Goal: Task Accomplishment & Management: Complete application form

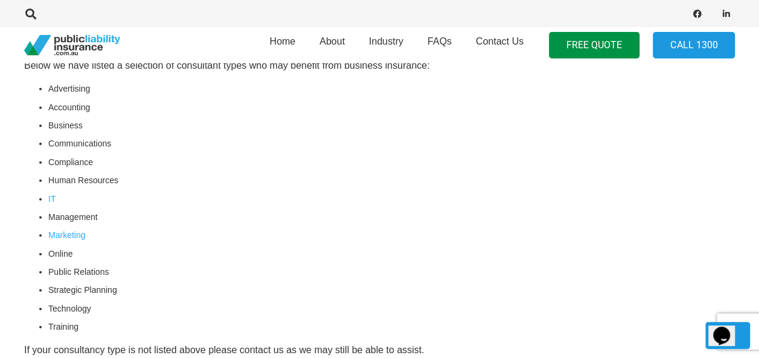
scroll to position [1509, 0]
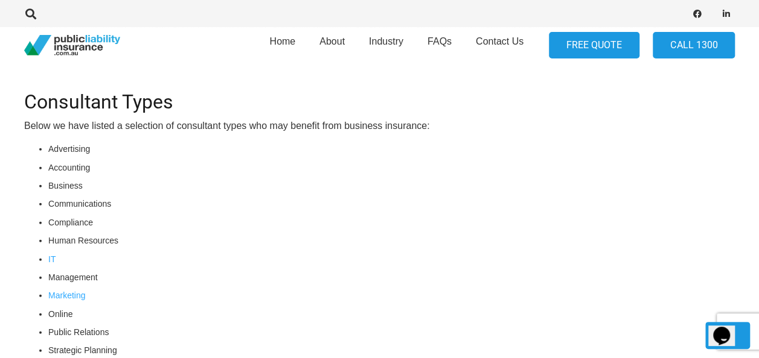
click at [605, 51] on link "FREE QUOTE" at bounding box center [594, 45] width 91 height 27
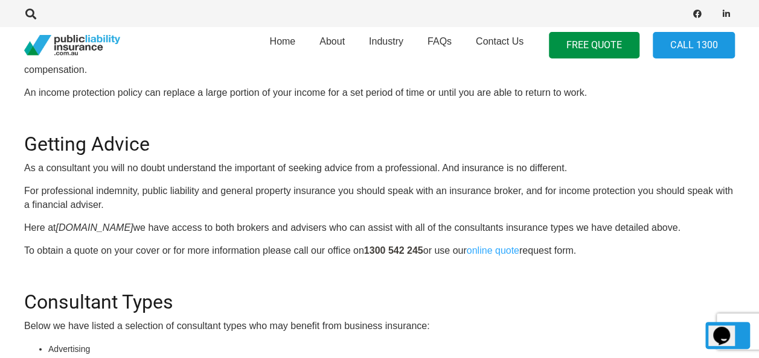
scroll to position [1267, 0]
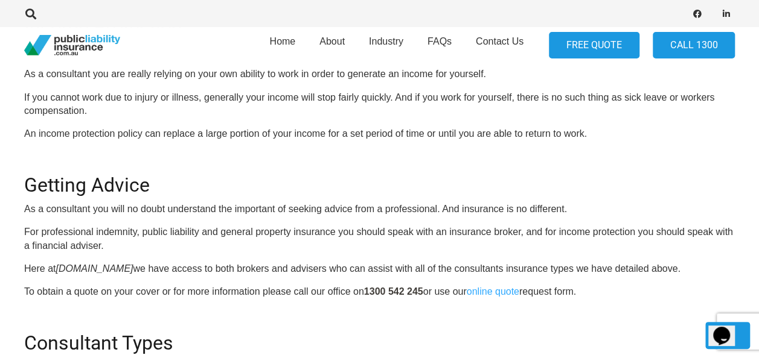
click at [595, 46] on link "FREE QUOTE" at bounding box center [594, 45] width 91 height 27
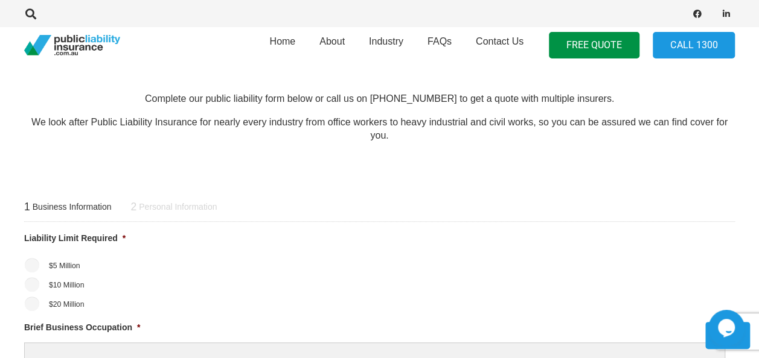
scroll to position [362, 0]
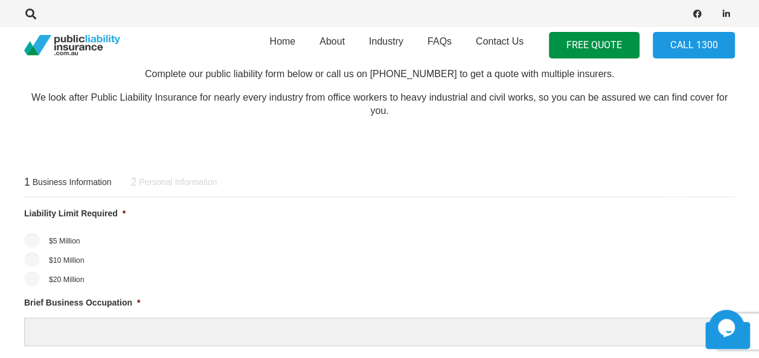
click at [57, 249] on ul "$5 Million $10 Million $20 Million" at bounding box center [379, 260] width 710 height 53
click at [58, 243] on label "$5 Million" at bounding box center [64, 241] width 31 height 11
click at [39, 243] on input "$5 Million" at bounding box center [32, 241] width 14 height 14
radio input "true"
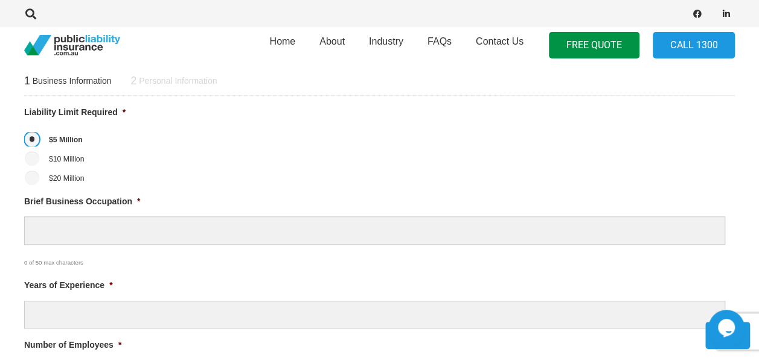
scroll to position [483, 0]
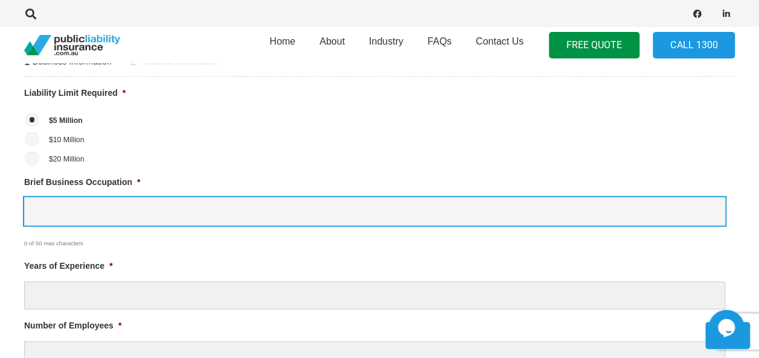
click at [107, 206] on input "Brief Business Occupation *" at bounding box center [374, 211] width 701 height 28
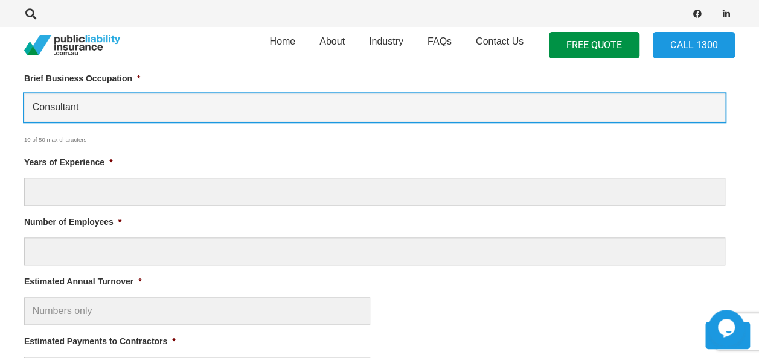
scroll to position [603, 0]
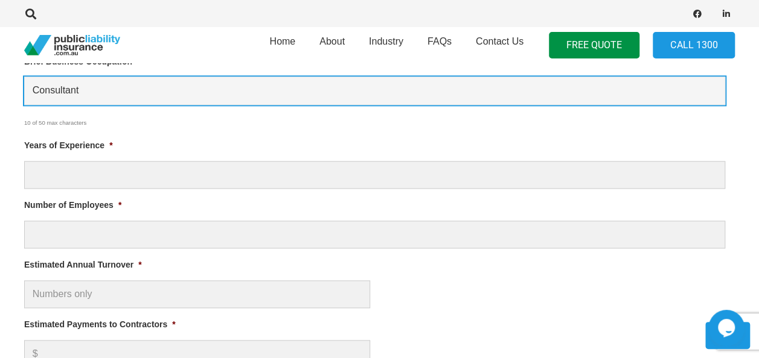
type input "Consultant"
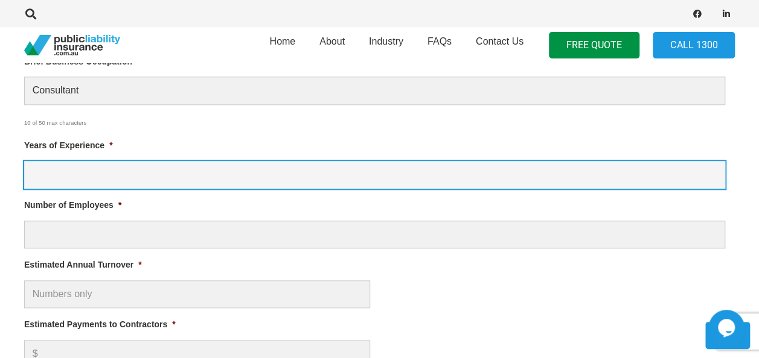
click at [104, 167] on input "Years of Experience *" at bounding box center [374, 175] width 701 height 28
type input "10"
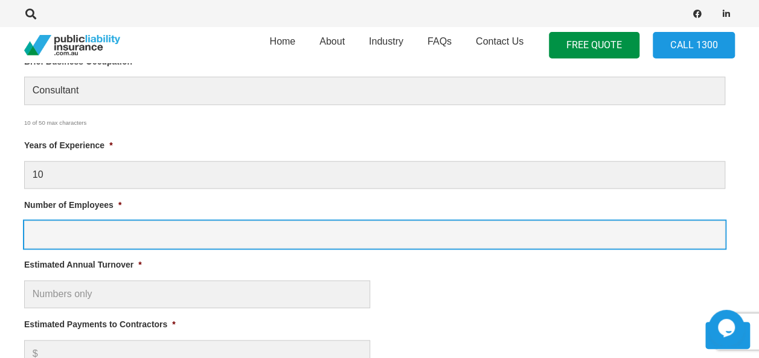
click at [89, 234] on input "Number of Employees *" at bounding box center [374, 235] width 701 height 28
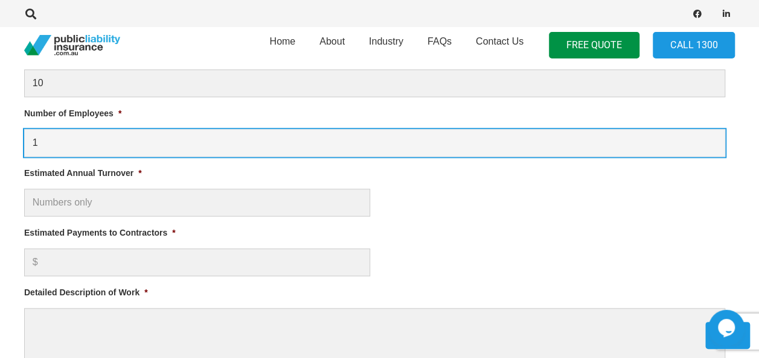
scroll to position [724, 0]
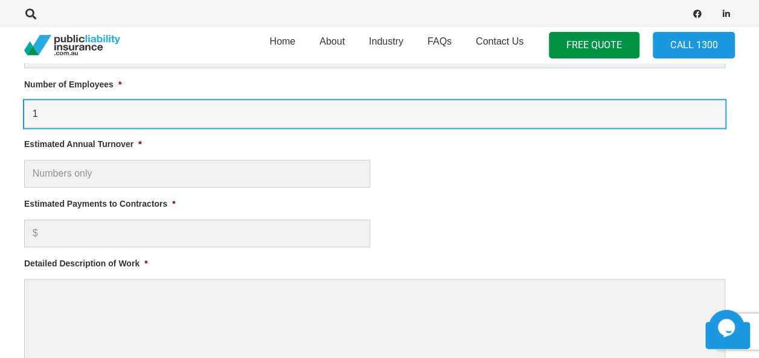
type input "1"
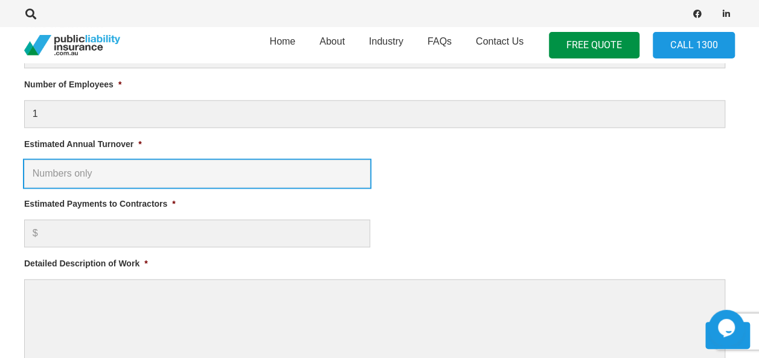
click at [91, 171] on input "Estimated Annual Turnover *" at bounding box center [197, 174] width 346 height 28
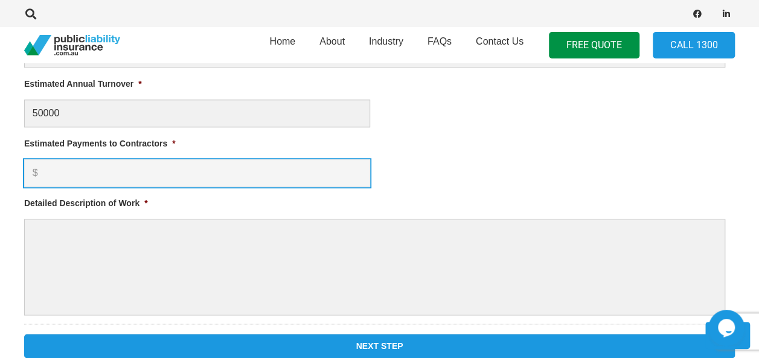
type input "$ 50,000.00"
click at [105, 159] on input "Estimated Payments to Contractors *" at bounding box center [197, 173] width 346 height 28
type input "500"
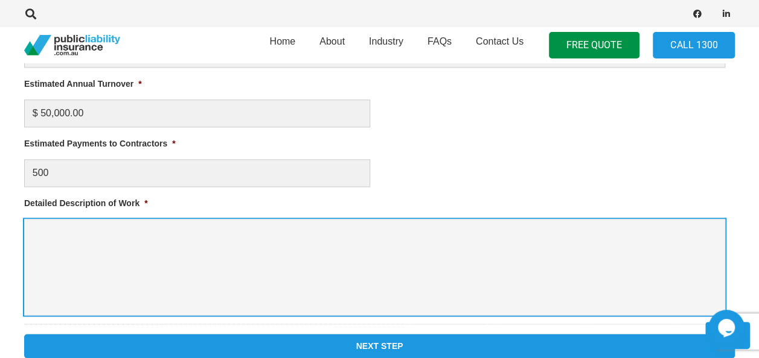
click at [133, 231] on textarea "Detailed Description of Work *" at bounding box center [374, 267] width 701 height 97
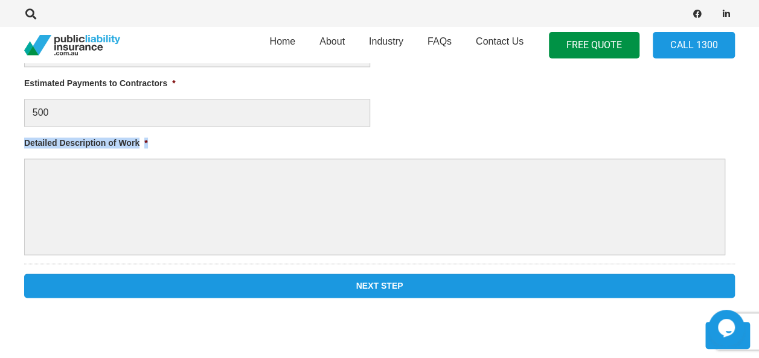
drag, startPoint x: 167, startPoint y: 140, endPoint x: 23, endPoint y: 139, distance: 143.6
drag, startPoint x: 23, startPoint y: 139, endPoint x: 37, endPoint y: 140, distance: 14.5
copy label "Detailed Description of Work *"
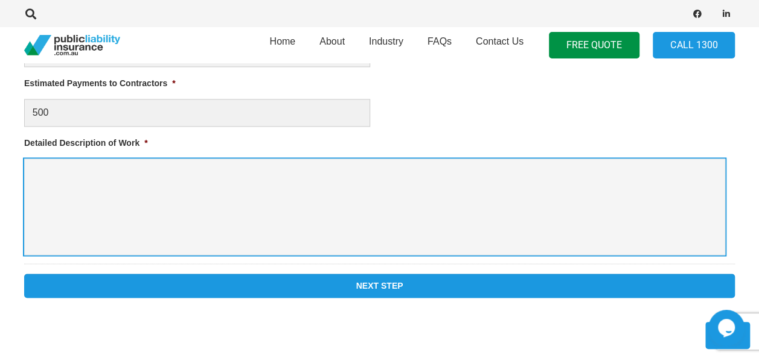
click at [65, 185] on textarea "Detailed Description of Work *" at bounding box center [374, 207] width 701 height 97
paste textarea "Nature of Business: Professional consulting, counselling, coaching, and trainin…"
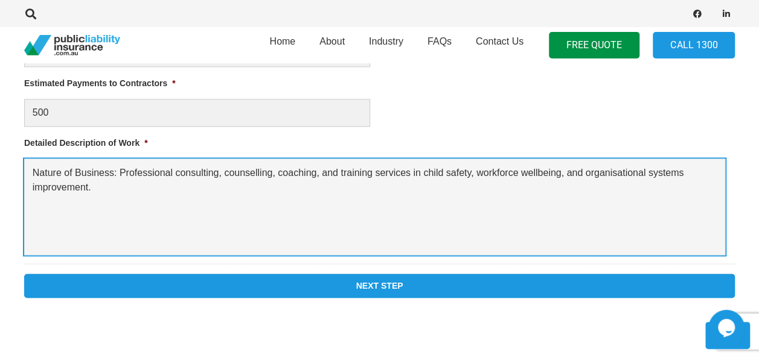
drag, startPoint x: 118, startPoint y: 171, endPoint x: 10, endPoint y: 167, distance: 108.7
drag, startPoint x: 635, startPoint y: 171, endPoint x: 0, endPoint y: 185, distance: 634.9
paste textarea "Business Activity: Strategic Consultancy Services (Sole Trader) Description: Br…"
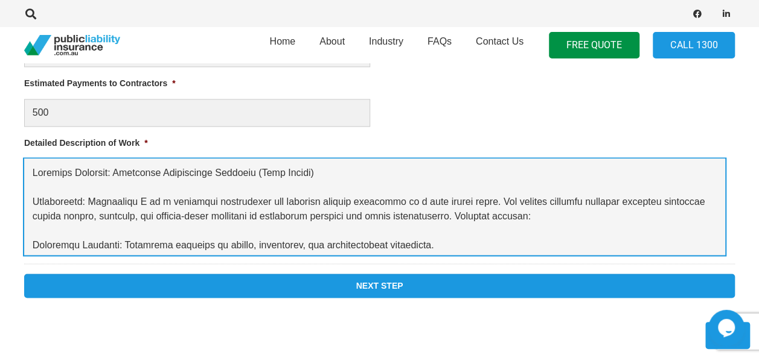
scroll to position [170, 0]
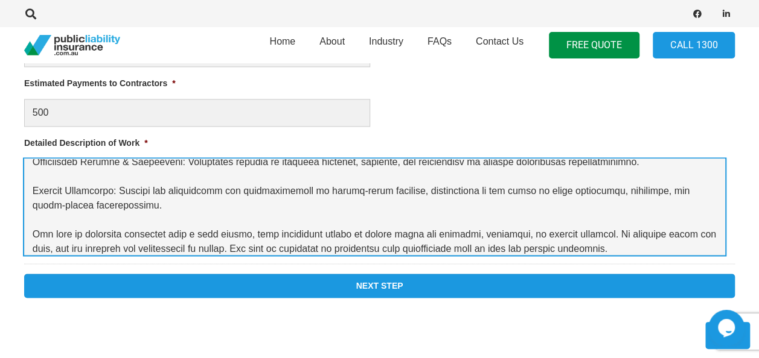
type textarea "Business Activity: Strategic Consultancy Services (Sole Trader) Description: Br…"
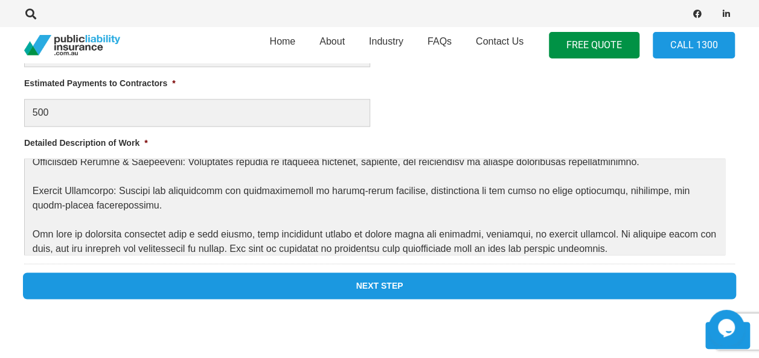
click at [345, 279] on input "Next Step" at bounding box center [379, 286] width 710 height 24
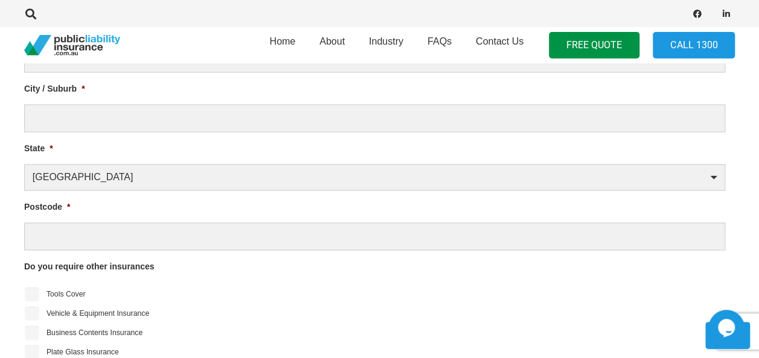
scroll to position [468, 0]
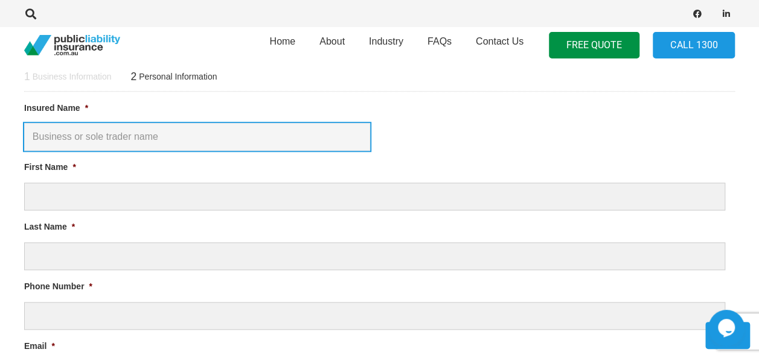
click at [128, 133] on input "Insured Name *" at bounding box center [197, 137] width 346 height 28
type input "Bridgewell X"
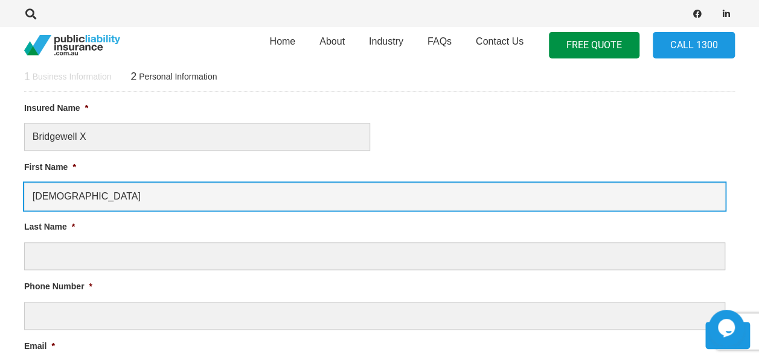
type input "Jelica"
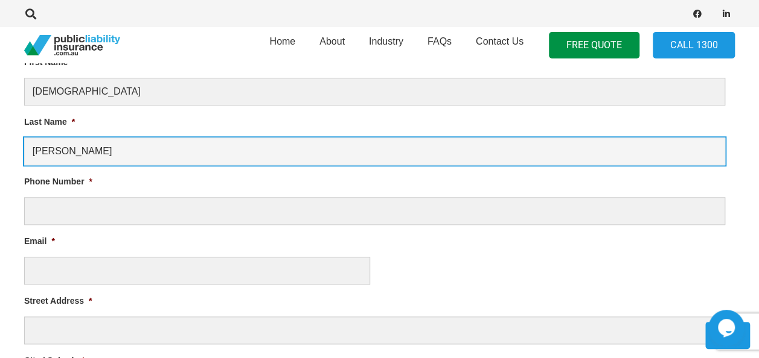
scroll to position [588, 0]
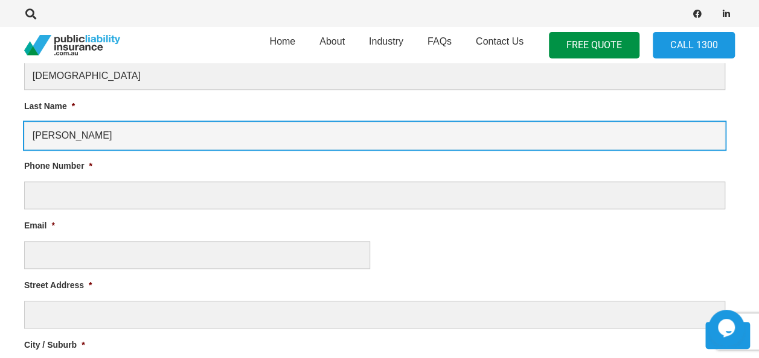
type input "Grbic"
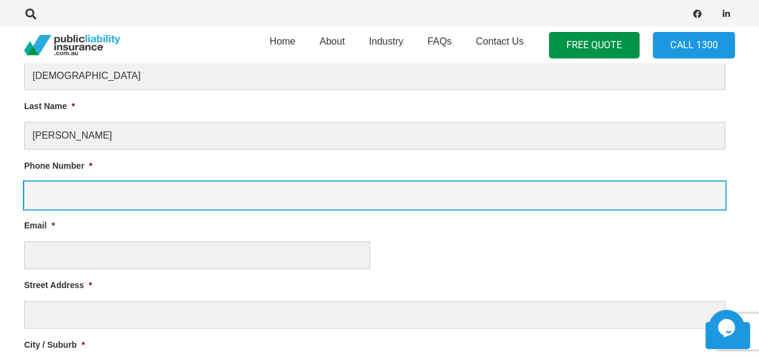
click at [94, 198] on input "Phone Number *" at bounding box center [374, 196] width 701 height 28
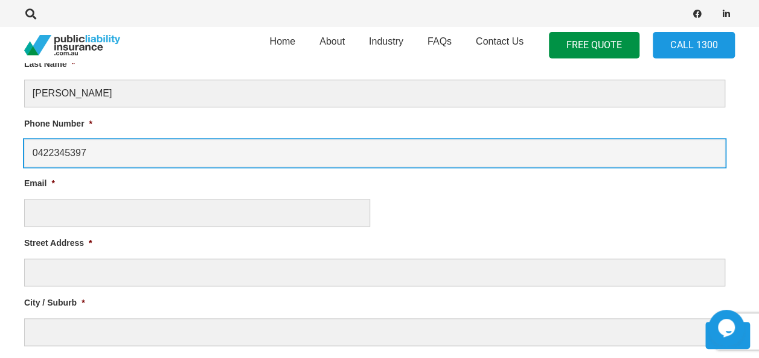
scroll to position [649, 0]
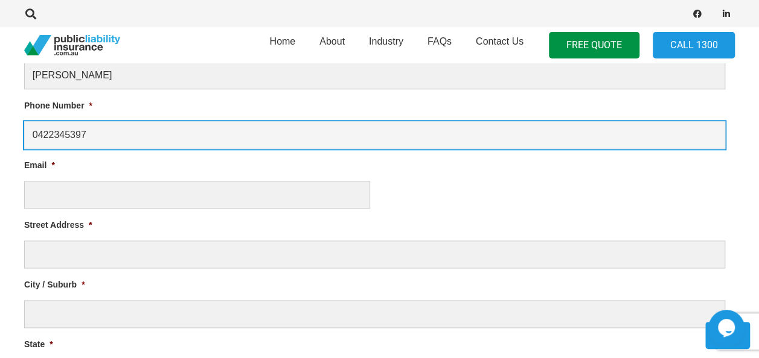
type input "0422345397"
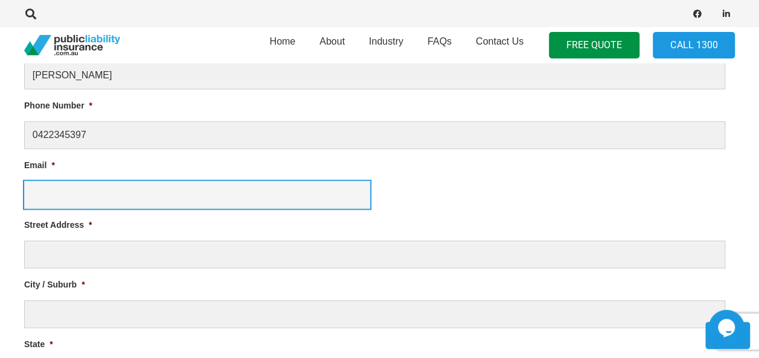
click at [104, 185] on input "Email *" at bounding box center [197, 195] width 346 height 28
type input "jelicag1@gmail.com"
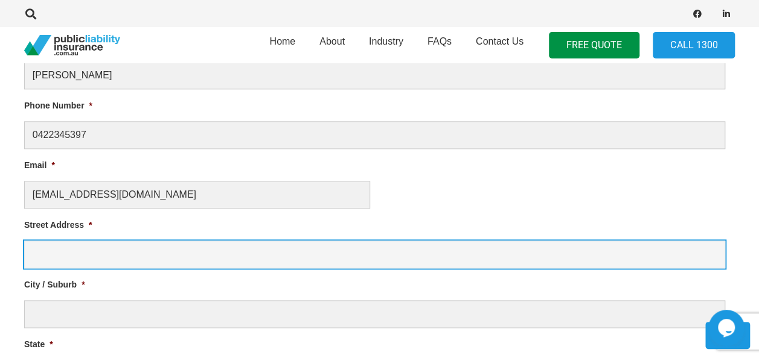
click at [76, 241] on input "Street Address *" at bounding box center [374, 255] width 701 height 28
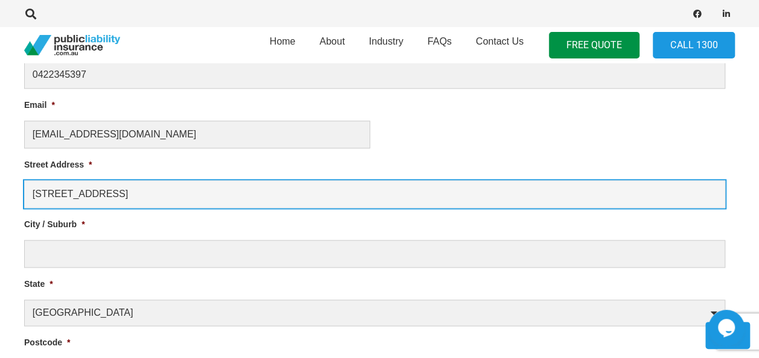
type input "2232B Albany Highway"
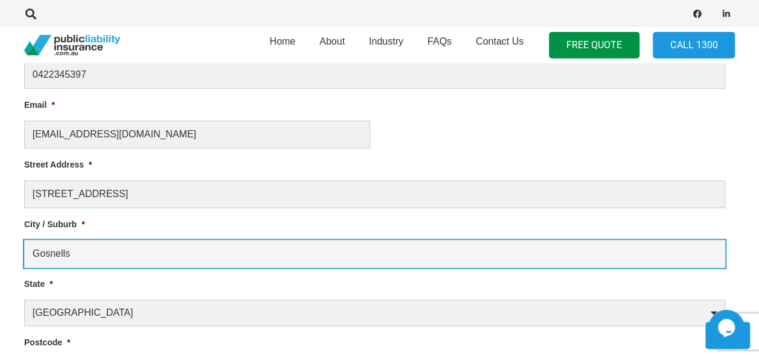
type input "Gosnells"
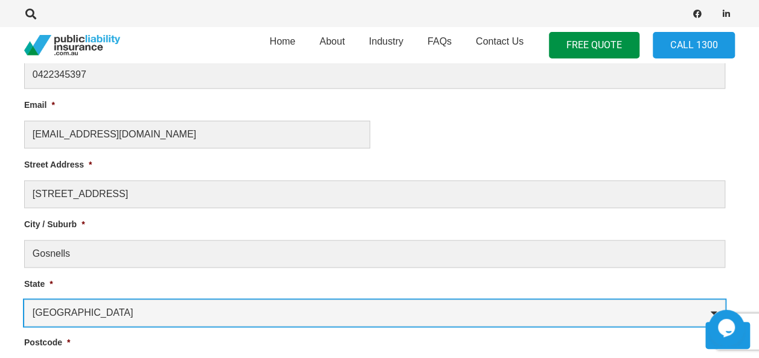
click at [122, 317] on select "Australian Capital Territory New South Wales Northern Territory Queensland Sout…" at bounding box center [374, 313] width 701 height 27
select select "[GEOGRAPHIC_DATA]"
click at [24, 300] on select "Australian Capital Territory New South Wales Northern Territory Queensland Sout…" at bounding box center [374, 313] width 701 height 27
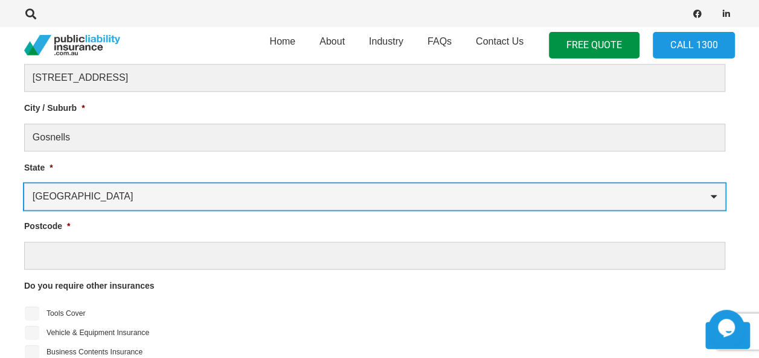
scroll to position [830, 0]
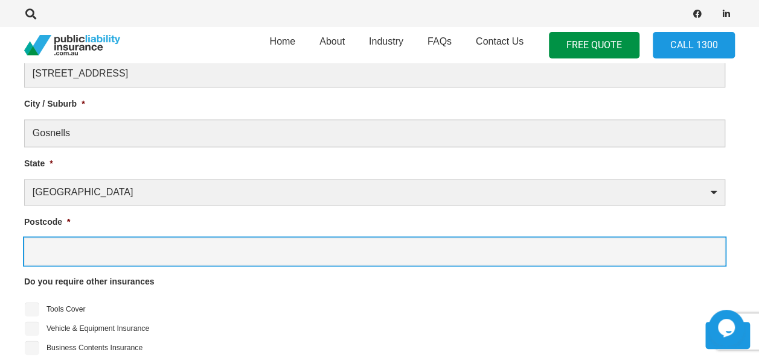
click at [106, 240] on input "Postcode *" at bounding box center [374, 252] width 701 height 28
type input "6110"
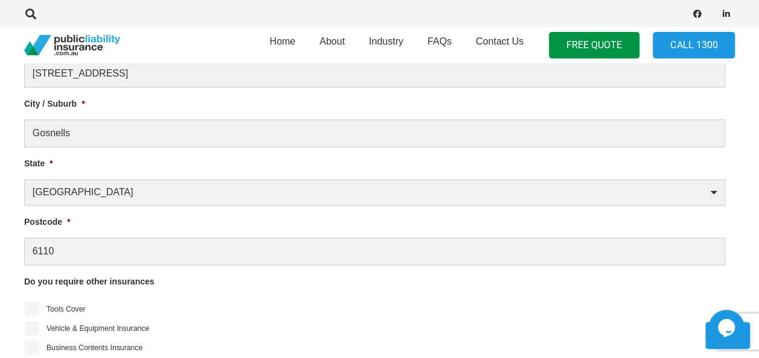
click at [327, 322] on li "Vehicle & Equipment Insurance" at bounding box center [379, 329] width 710 height 14
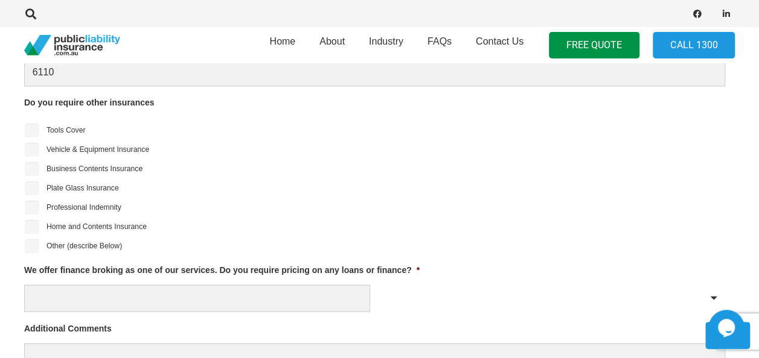
scroll to position [1011, 0]
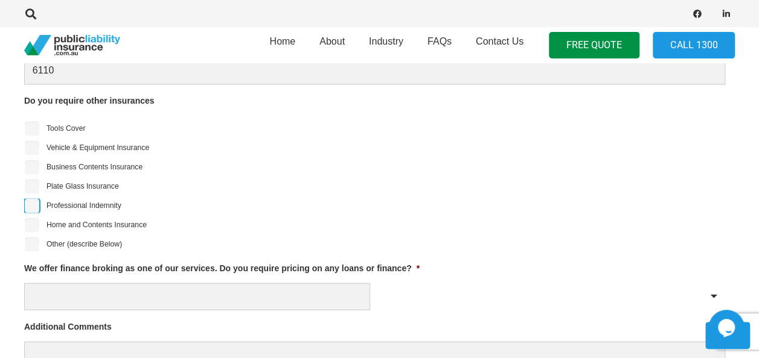
click at [30, 202] on input "Professional Indemnity" at bounding box center [32, 206] width 14 height 14
checkbox input "true"
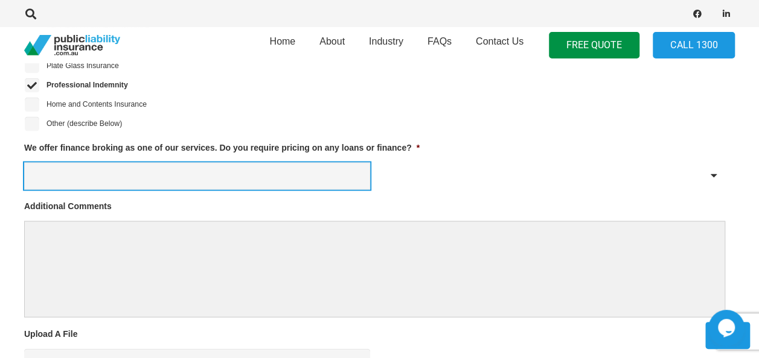
click at [183, 165] on select "Yes No" at bounding box center [197, 175] width 346 height 27
select select "No"
click at [24, 162] on select "Yes No" at bounding box center [197, 175] width 346 height 27
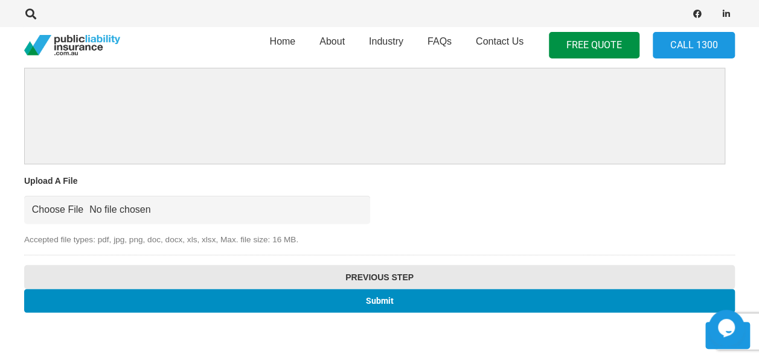
scroll to position [1312, 0]
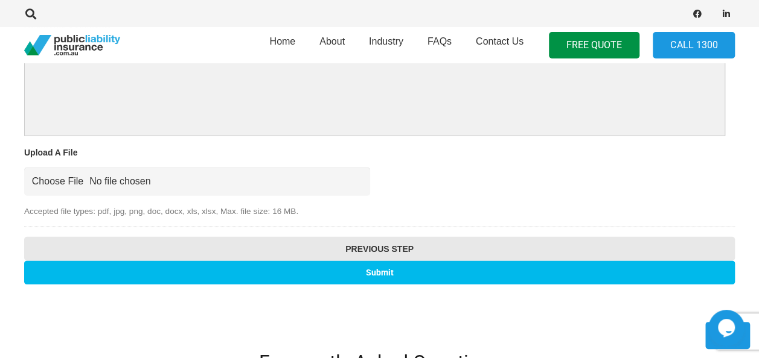
click at [394, 272] on input "Submit" at bounding box center [379, 273] width 710 height 24
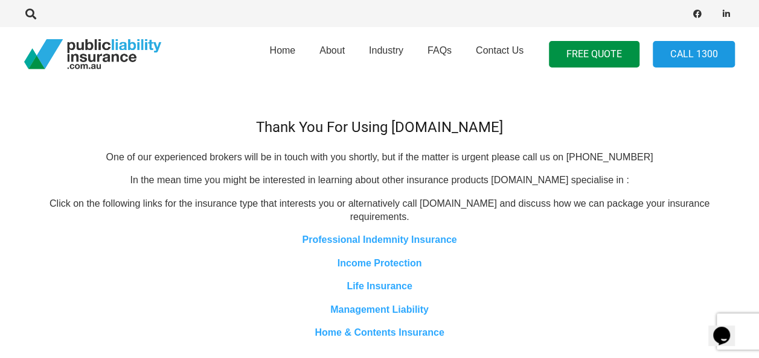
scroll to position [60, 0]
